Goal: Find specific page/section: Find specific page/section

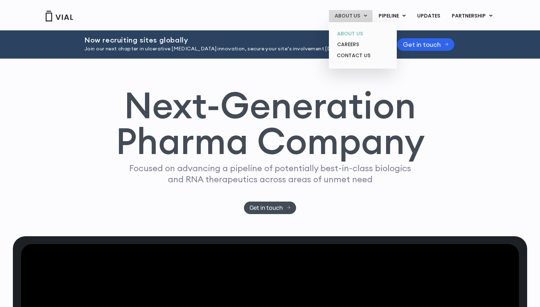
click at [353, 31] on link "ABOUT US" at bounding box center [362, 33] width 62 height 11
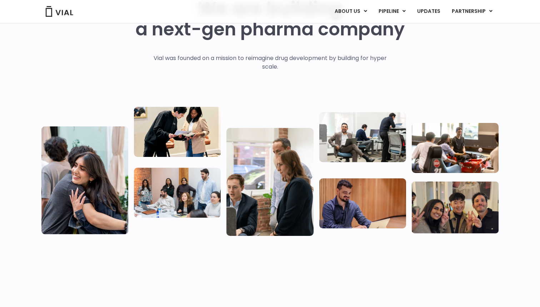
scroll to position [132, 0]
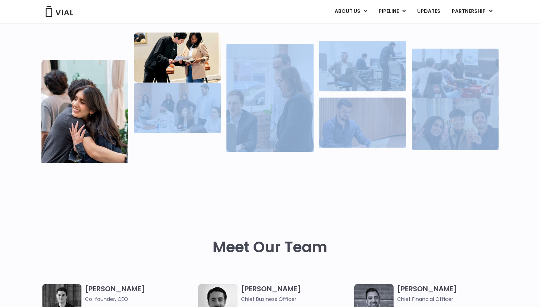
drag, startPoint x: 507, startPoint y: 127, endPoint x: 142, endPoint y: 105, distance: 365.9
click at [142, 105] on div "We are building a next-gen pharma company Vial was founded on a mission to reim…" at bounding box center [270, 40] width 540 height 285
click at [162, 143] on div at bounding box center [177, 97] width 87 height 130
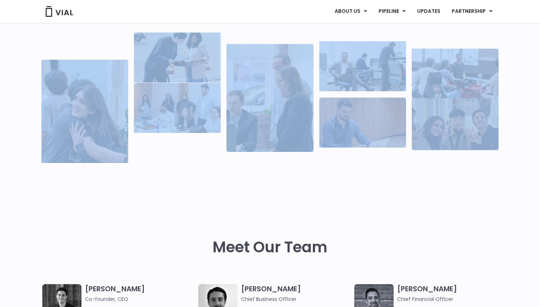
drag, startPoint x: 37, startPoint y: 150, endPoint x: 532, endPoint y: 123, distance: 494.8
click at [532, 123] on div "We are building a next-gen pharma company Vial was founded on a mission to reim…" at bounding box center [270, 40] width 540 height 285
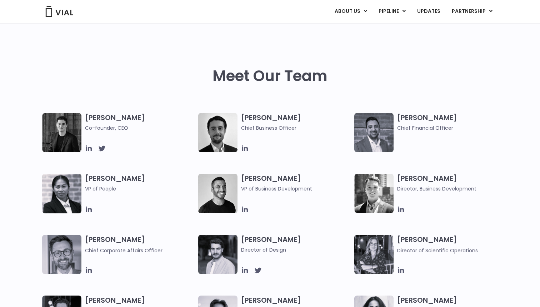
scroll to position [350, 0]
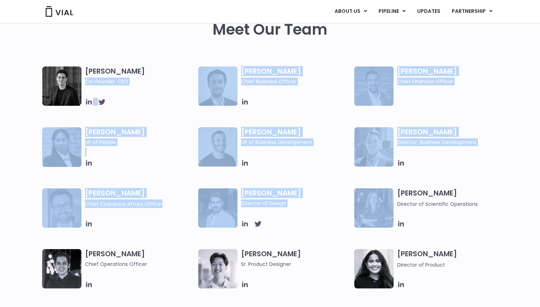
drag, startPoint x: 195, startPoint y: 76, endPoint x: 441, endPoint y: 183, distance: 268.0
click at [441, 183] on div "Simon Burns Co-founder, CEO Max James Chief Business Officer Samir Meghji Chief…" at bounding box center [276, 218] width 468 height 304
click at [325, 176] on div "Simon Burns Co-founder, CEO Max James Chief Business Officer Samir Meghji Chief…" at bounding box center [276, 218] width 468 height 304
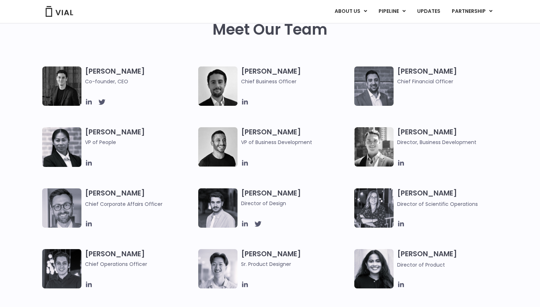
scroll to position [474, 0]
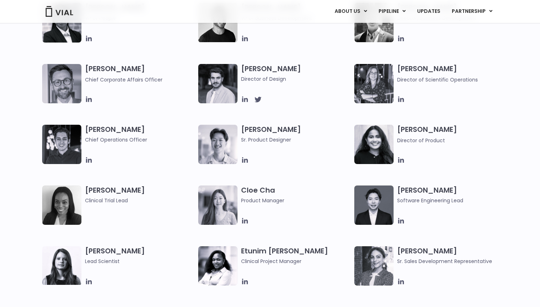
drag, startPoint x: 185, startPoint y: 143, endPoint x: 229, endPoint y: 145, distance: 44.0
click at [229, 144] on div "Simon Burns Co-founder, CEO Max James Chief Business Officer Samir Meghji Chief…" at bounding box center [276, 94] width 468 height 304
click at [180, 136] on span "Chief Operations Officer" at bounding box center [140, 140] width 110 height 8
drag, startPoint x: 29, startPoint y: 135, endPoint x: 69, endPoint y: 143, distance: 41.1
click at [69, 143] on div "Simon Burns Co-founder, CEO Max James Chief Business Officer Samir Meghji Chief…" at bounding box center [270, 94] width 540 height 304
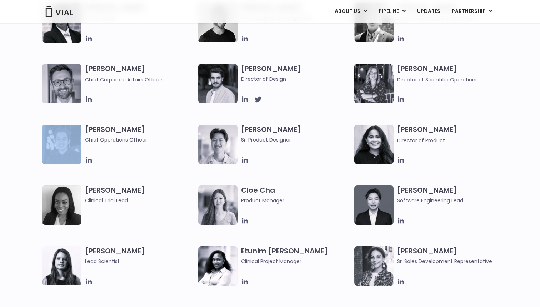
click at [19, 156] on div "Simon Burns Co-founder, CEO Max James Chief Business Officer Samir Meghji Chief…" at bounding box center [270, 94] width 540 height 304
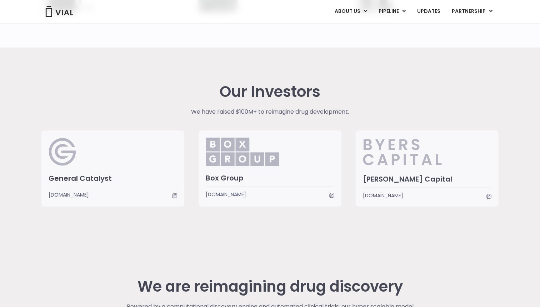
scroll to position [1681, 0]
